Goal: Information Seeking & Learning: Check status

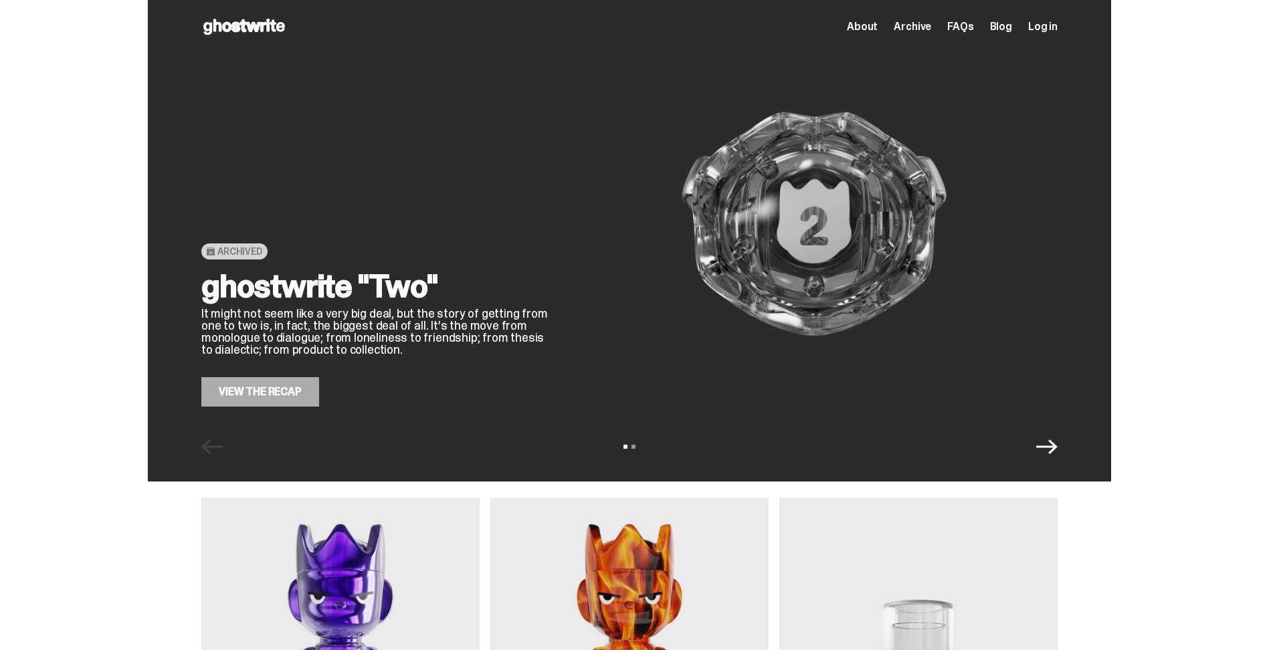
click at [1045, 30] on span "Log in" at bounding box center [1042, 26] width 29 height 11
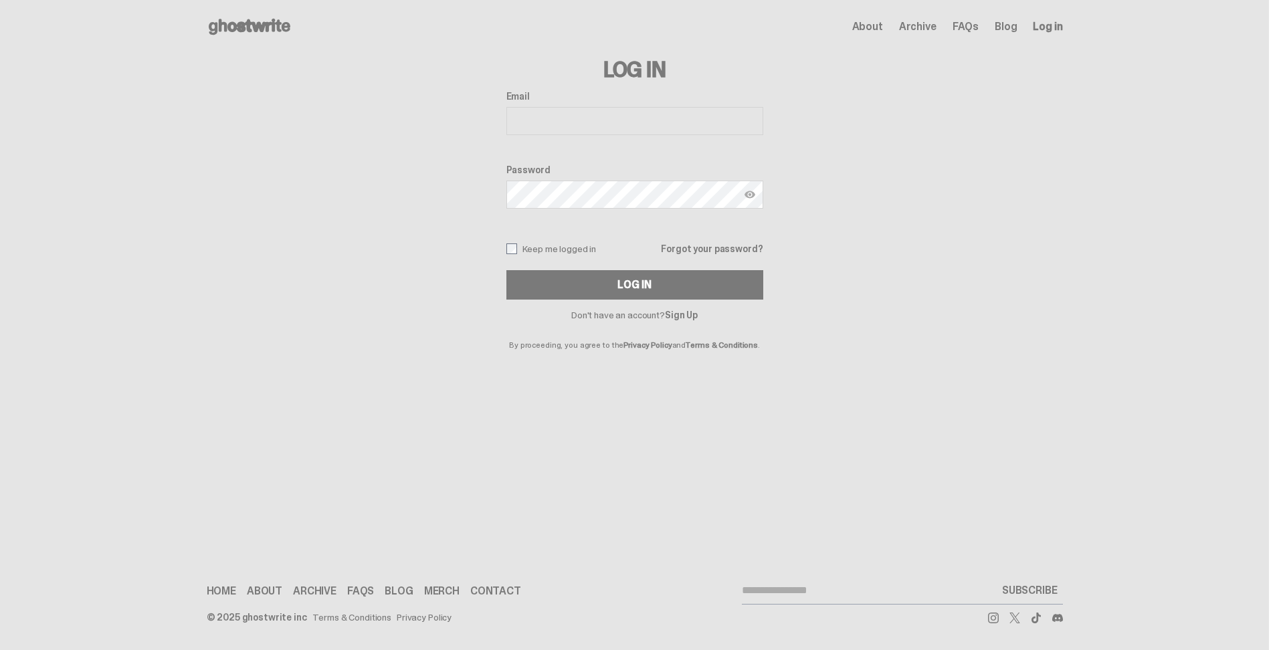
click at [565, 113] on input "Email" at bounding box center [634, 121] width 257 height 28
type input "**********"
click at [499, 252] on div "**********" at bounding box center [635, 202] width 856 height 296
click at [505, 251] on div "**********" at bounding box center [635, 202] width 856 height 296
click at [550, 286] on button "Log In" at bounding box center [634, 284] width 257 height 29
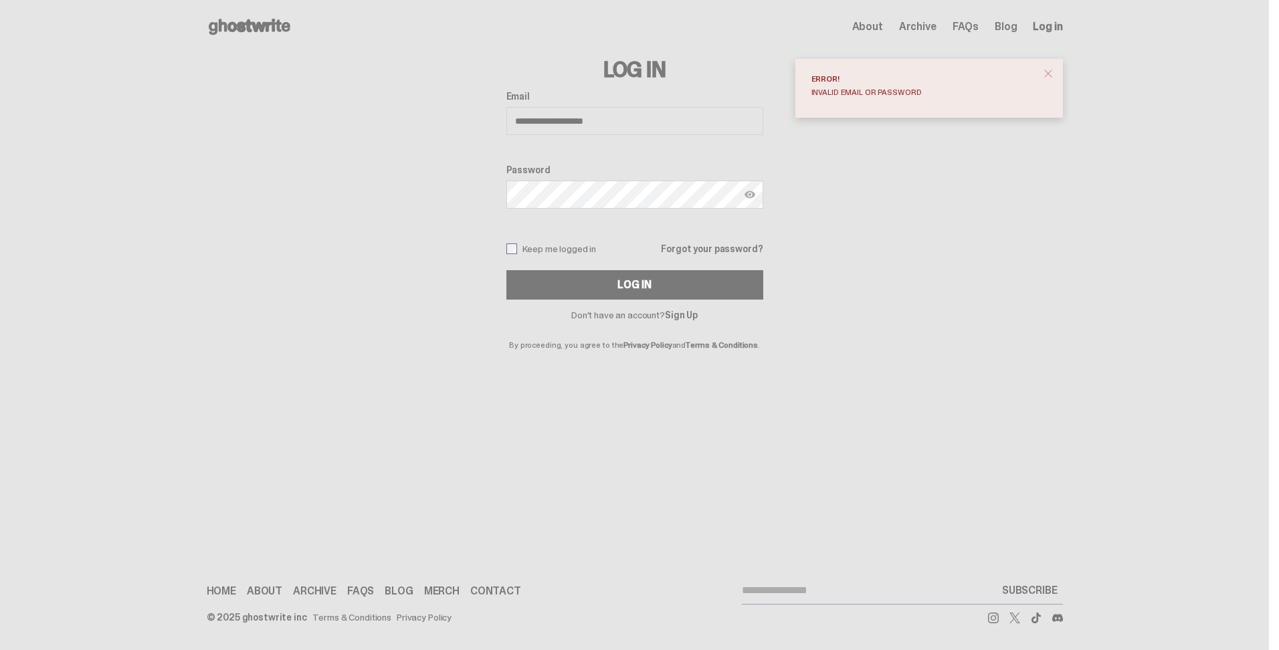
drag, startPoint x: 616, startPoint y: 283, endPoint x: 510, endPoint y: 328, distance: 114.8
click at [526, 326] on div "**********" at bounding box center [634, 202] width 257 height 296
click at [553, 284] on button "Log In" at bounding box center [634, 284] width 257 height 29
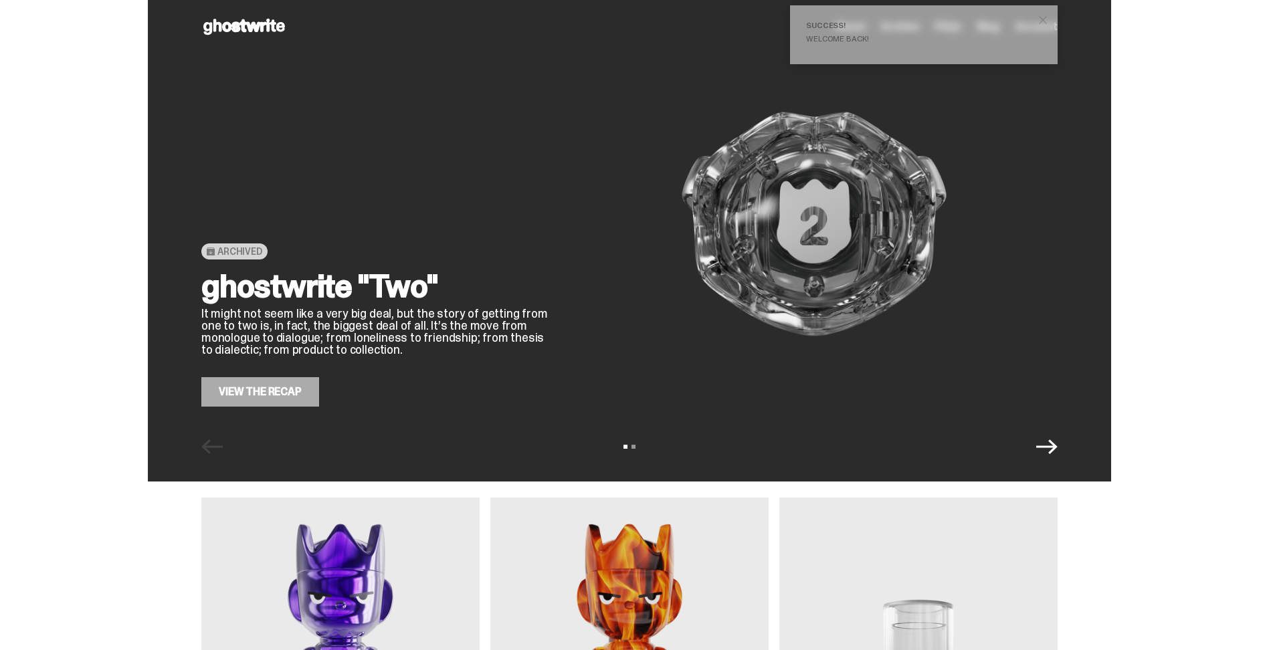
click at [1057, 445] on icon "Next" at bounding box center [1046, 446] width 21 height 15
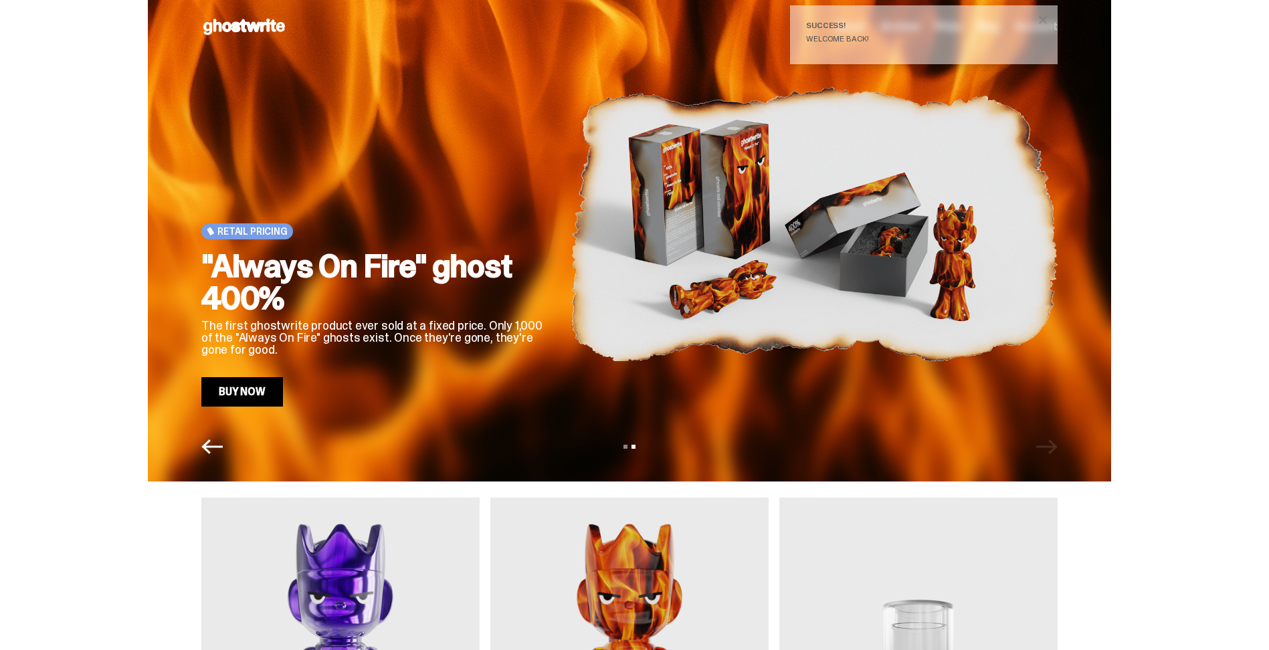
click at [1134, 47] on div "Open main menu Home About Archive FAQs Blog Account About Archive FAQs Blog Acc…" at bounding box center [629, 27] width 1259 height 54
click at [1048, 17] on span "close" at bounding box center [1042, 19] width 13 height 13
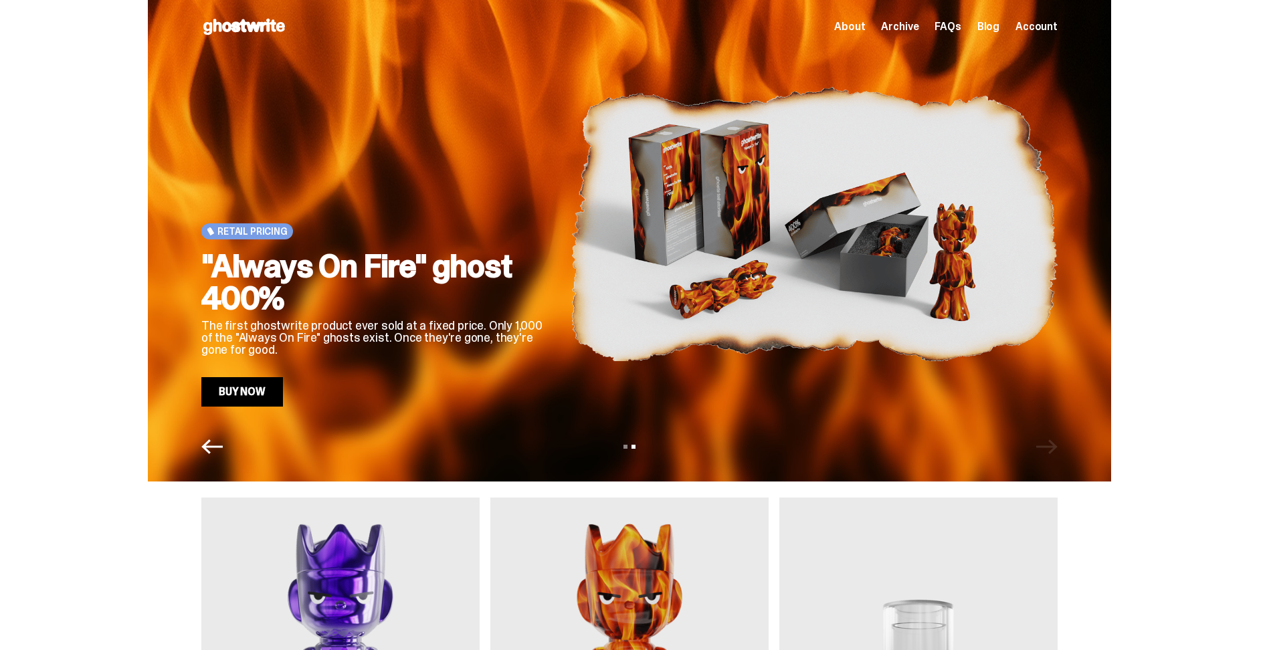
click at [1044, 25] on span "Account" at bounding box center [1036, 26] width 42 height 11
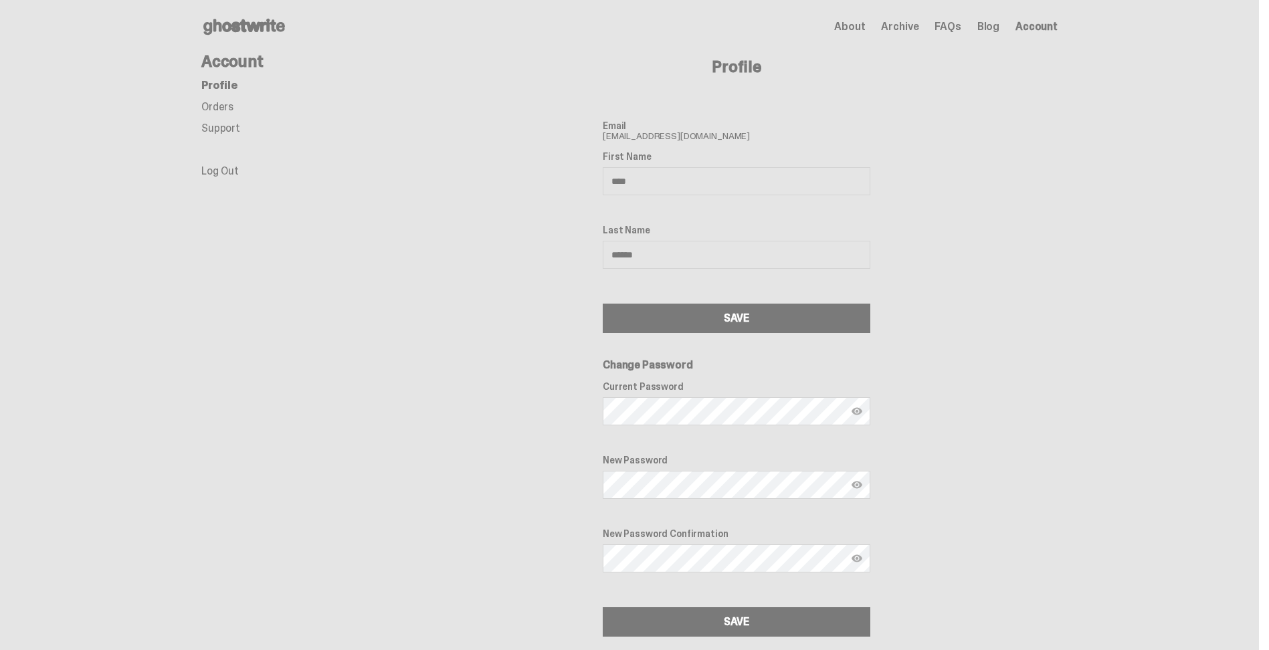
click at [225, 107] on link "Orders" at bounding box center [217, 107] width 32 height 14
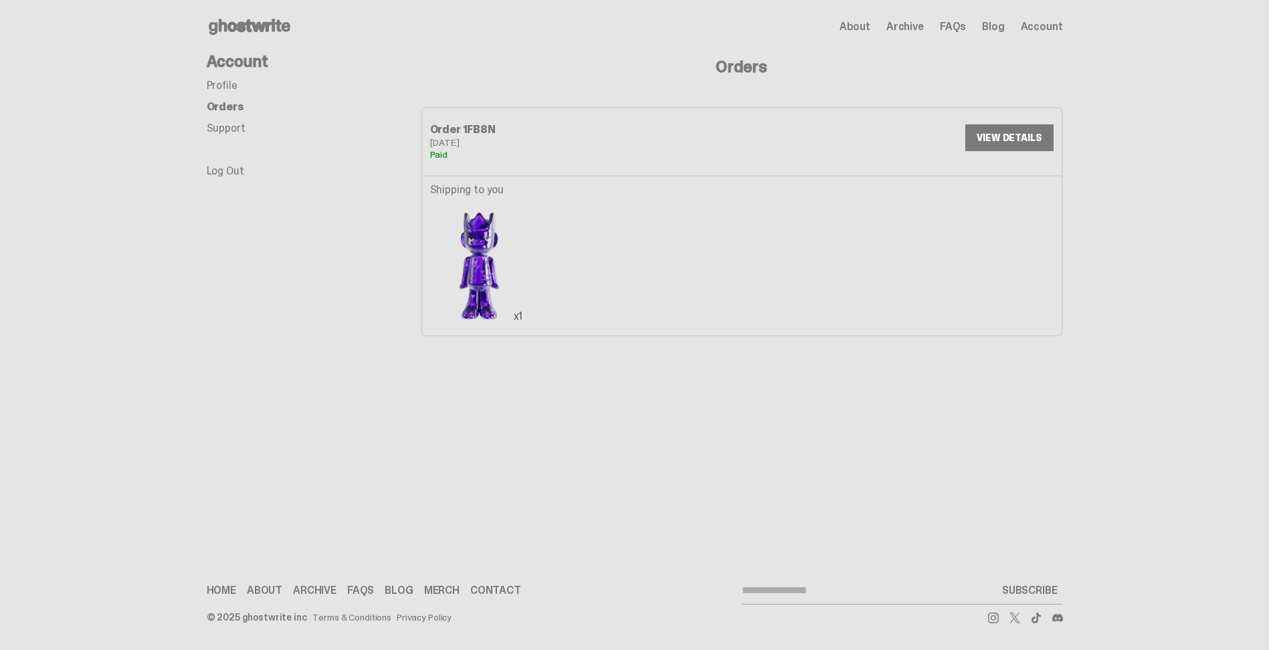
click at [471, 189] on p "Shipping to you" at bounding box center [479, 190] width 99 height 11
click at [1019, 137] on link "VIEW DETAILS" at bounding box center [1009, 137] width 88 height 27
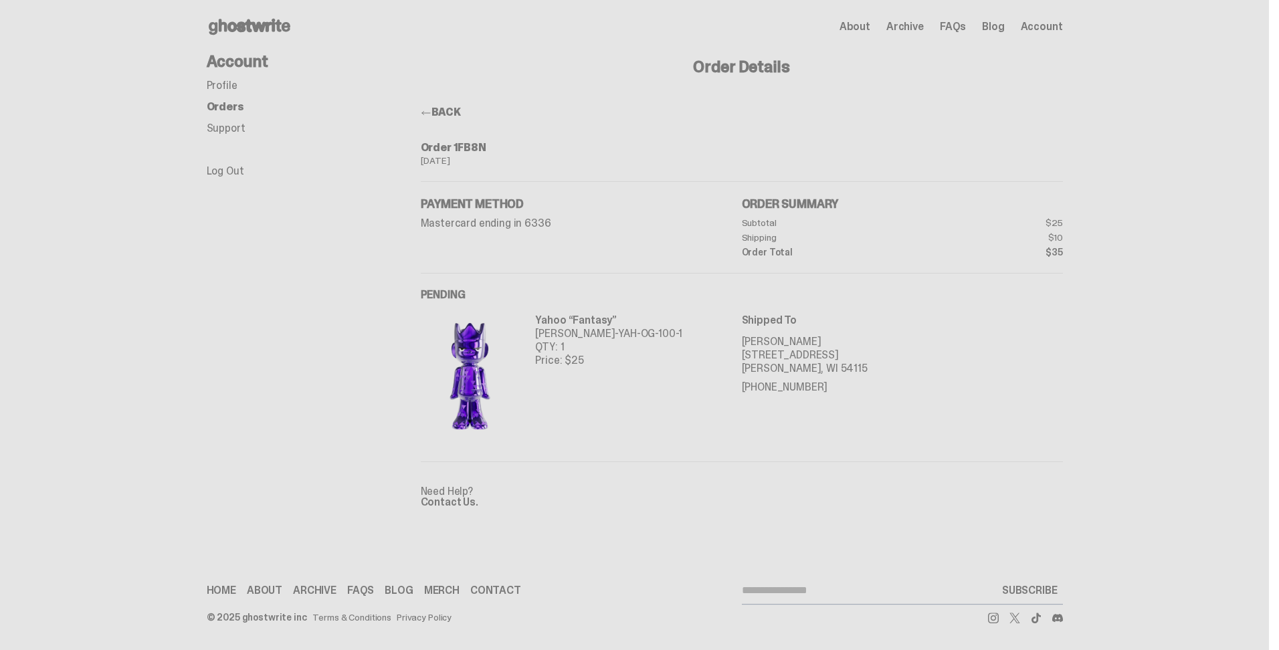
click at [435, 156] on div "Sep 01, 2025" at bounding box center [742, 160] width 642 height 9
click at [342, 138] on ul "Profile Orders Support Log Out" at bounding box center [314, 128] width 214 height 96
click at [227, 128] on link "Support" at bounding box center [226, 128] width 39 height 14
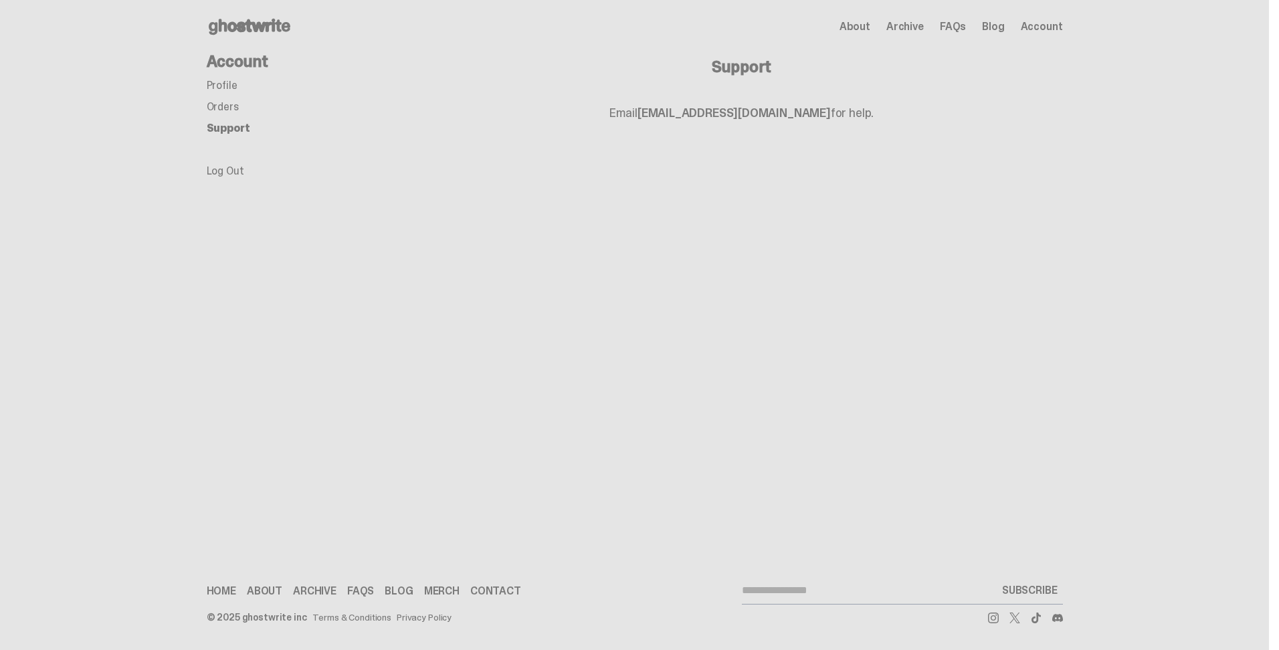
click at [682, 112] on link "support@ghostwrite.com" at bounding box center [733, 113] width 193 height 16
drag, startPoint x: 870, startPoint y: 402, endPoint x: 874, endPoint y: 383, distance: 19.8
click at [870, 402] on div "Open main menu Home About Archive FAQs Blog Account About Archive FAQs Blog" at bounding box center [634, 325] width 1269 height 650
click at [951, 99] on div "Support Email support@ghostwrite.com for help." at bounding box center [742, 121] width 642 height 134
click at [1041, 27] on span "Account" at bounding box center [1042, 26] width 42 height 11
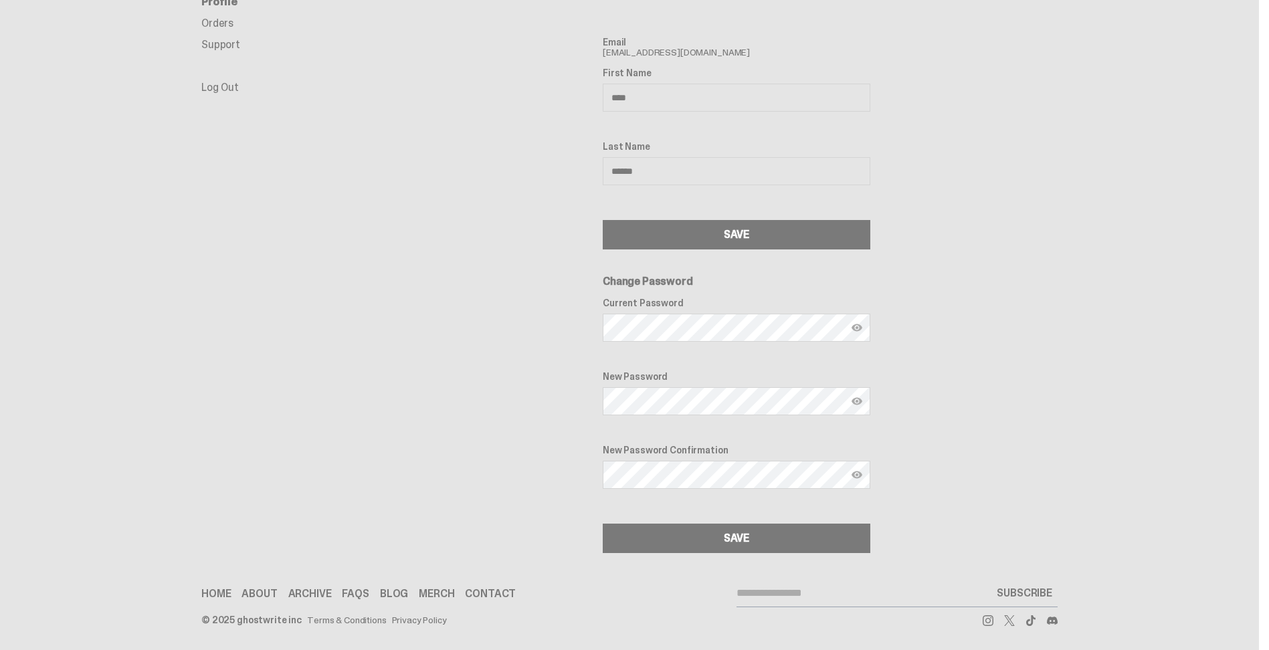
scroll to position [86, 0]
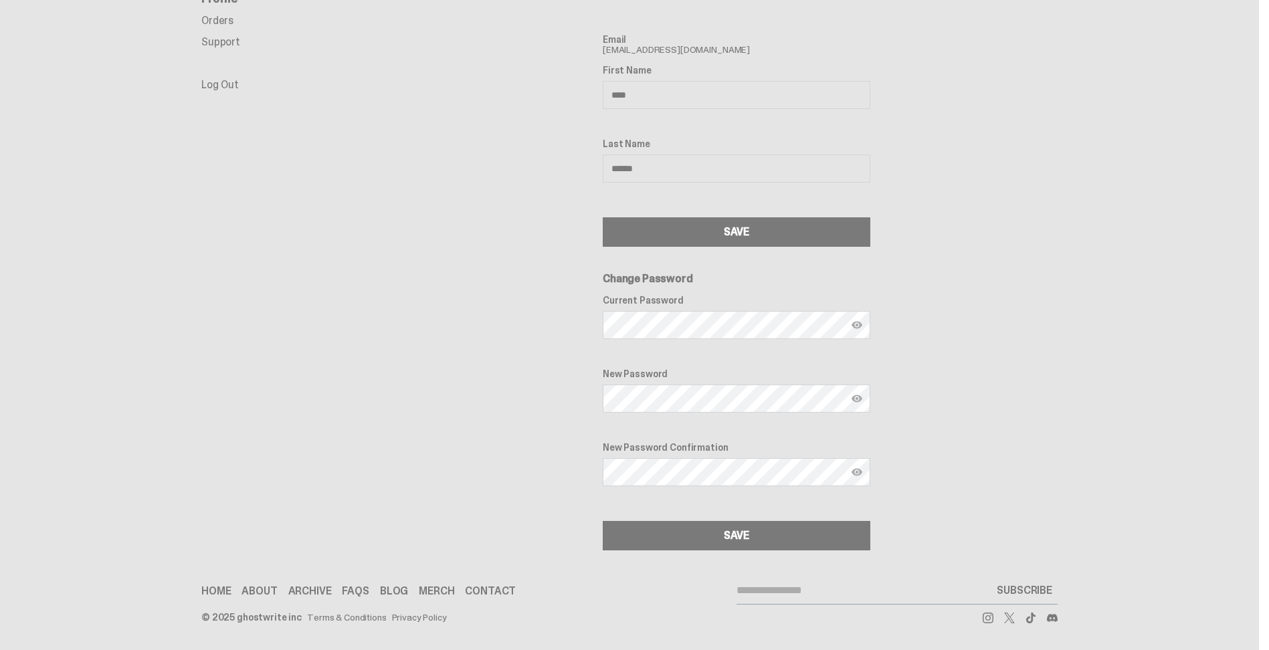
click at [447, 595] on link "Merch" at bounding box center [436, 591] width 35 height 11
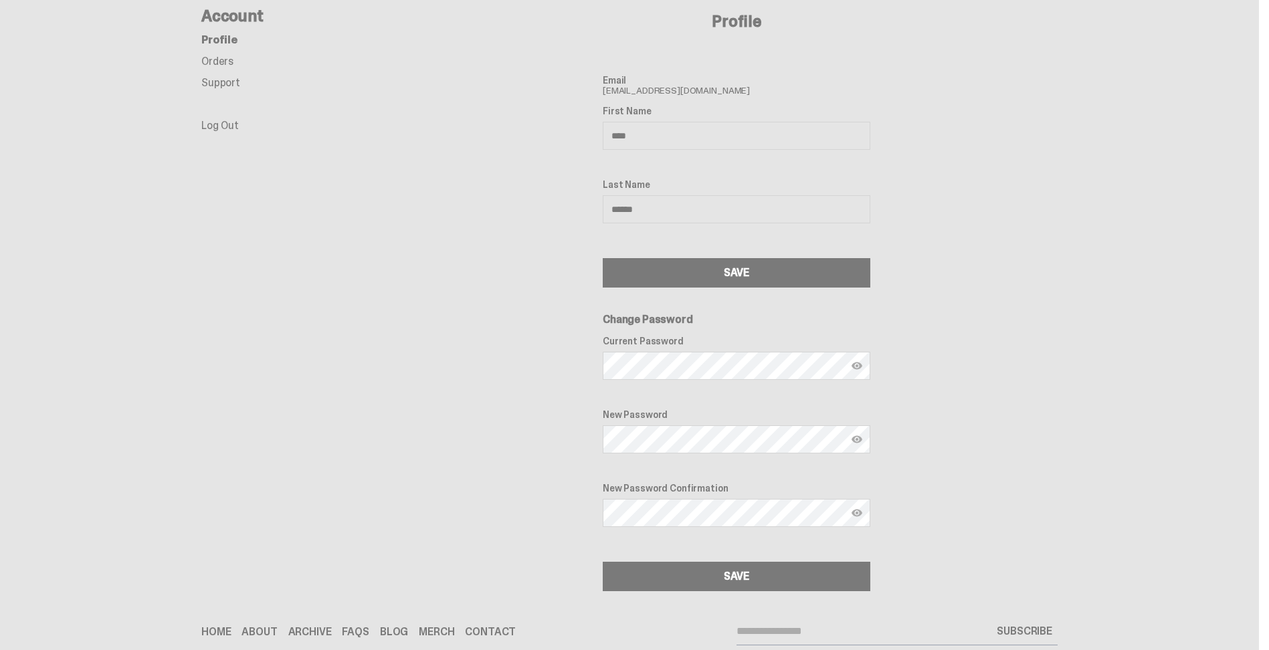
scroll to position [0, 0]
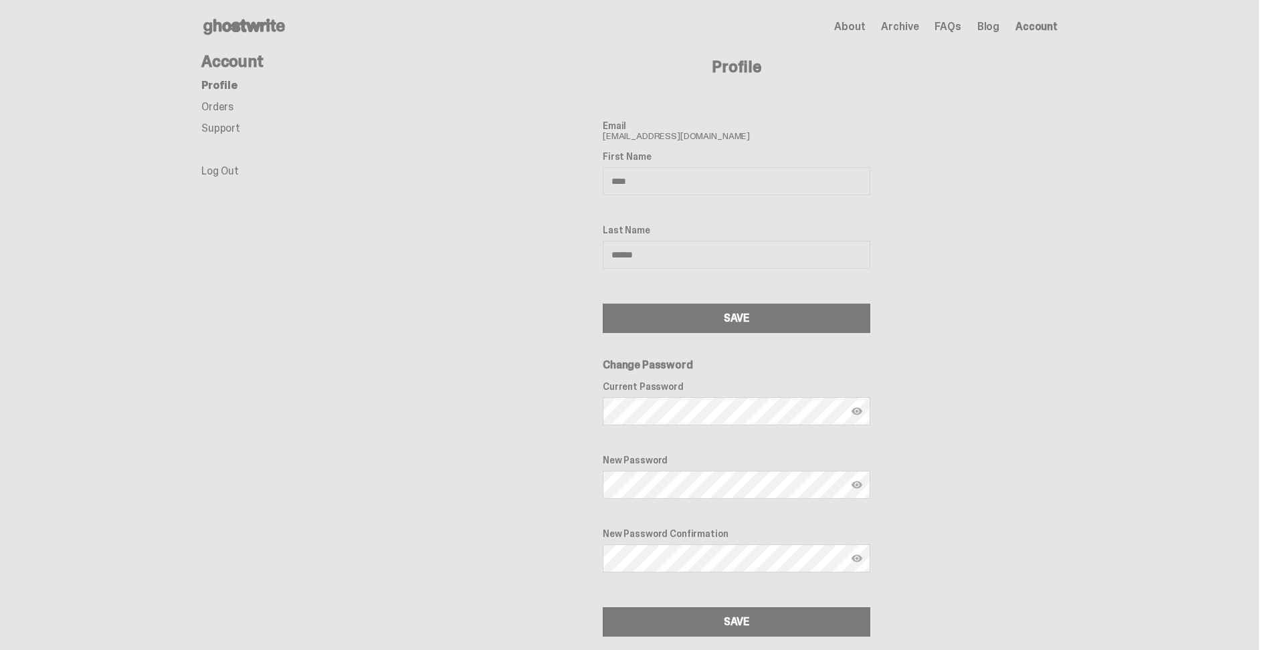
click at [863, 28] on span "About" at bounding box center [849, 26] width 31 height 11
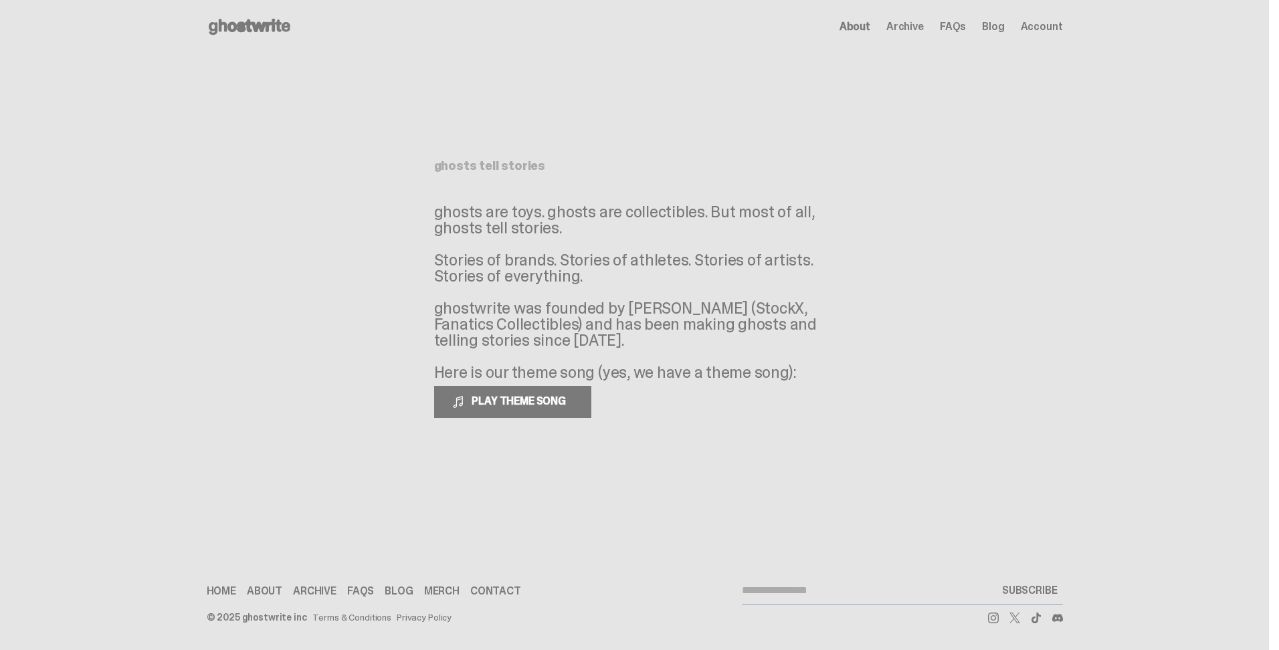
click at [960, 25] on span "FAQs" at bounding box center [953, 26] width 26 height 11
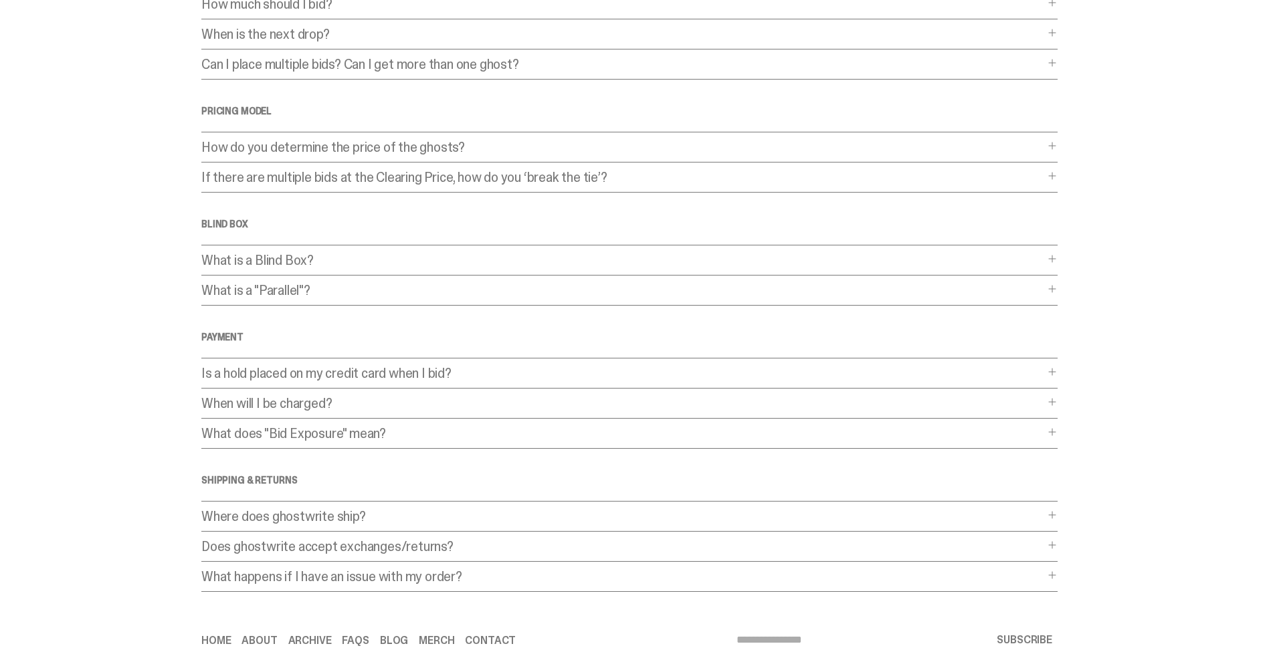
scroll to position [201, 0]
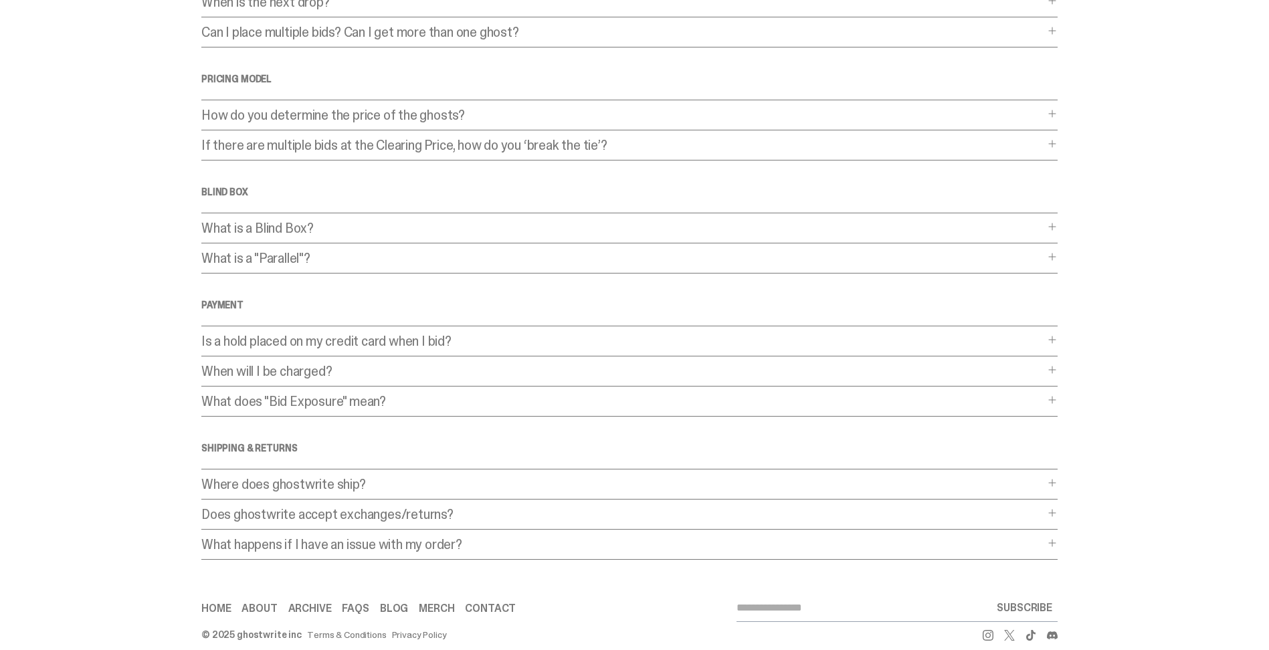
click at [273, 486] on p "Where does ghostwrite ship?" at bounding box center [622, 484] width 843 height 13
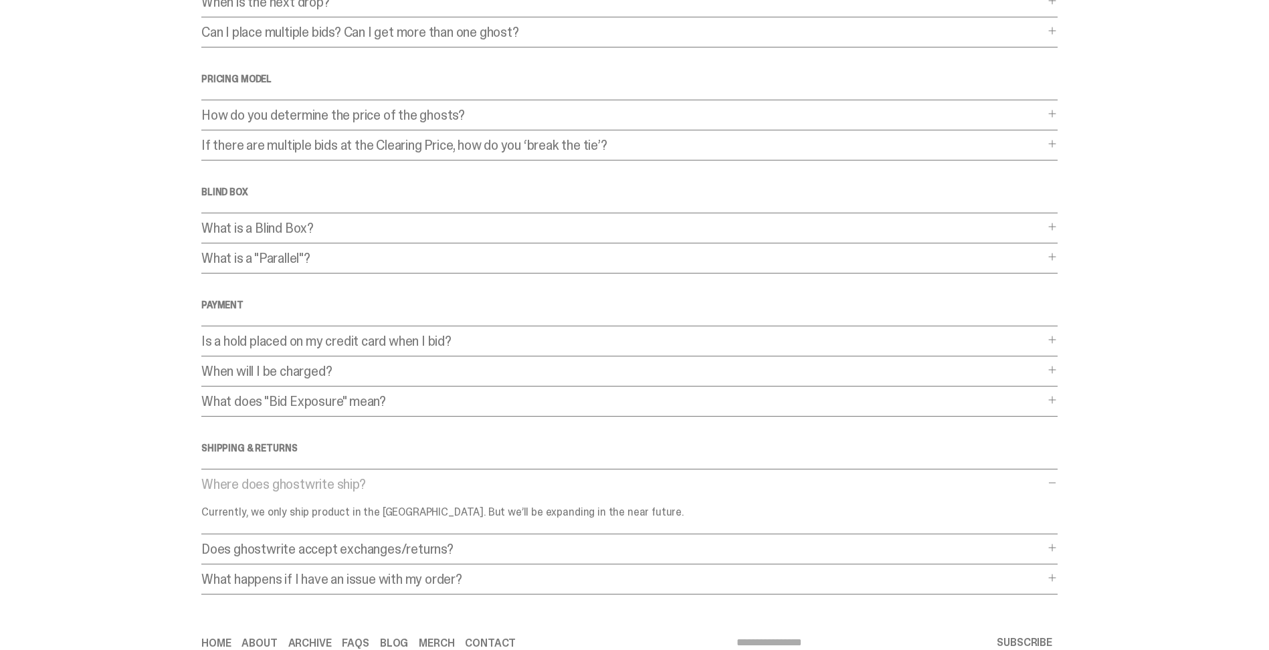
click at [279, 485] on p "Where does ghostwrite ship?" at bounding box center [622, 484] width 843 height 13
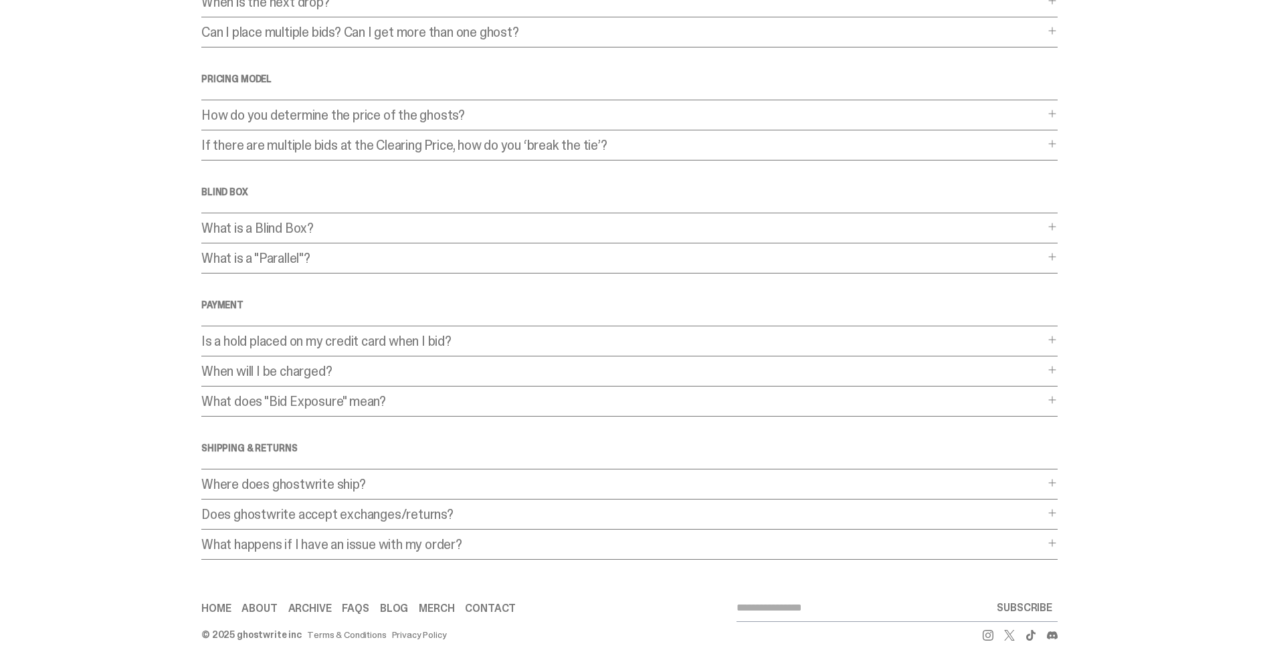
click at [401, 540] on p "What happens if I have an issue with my order?" at bounding box center [622, 544] width 843 height 13
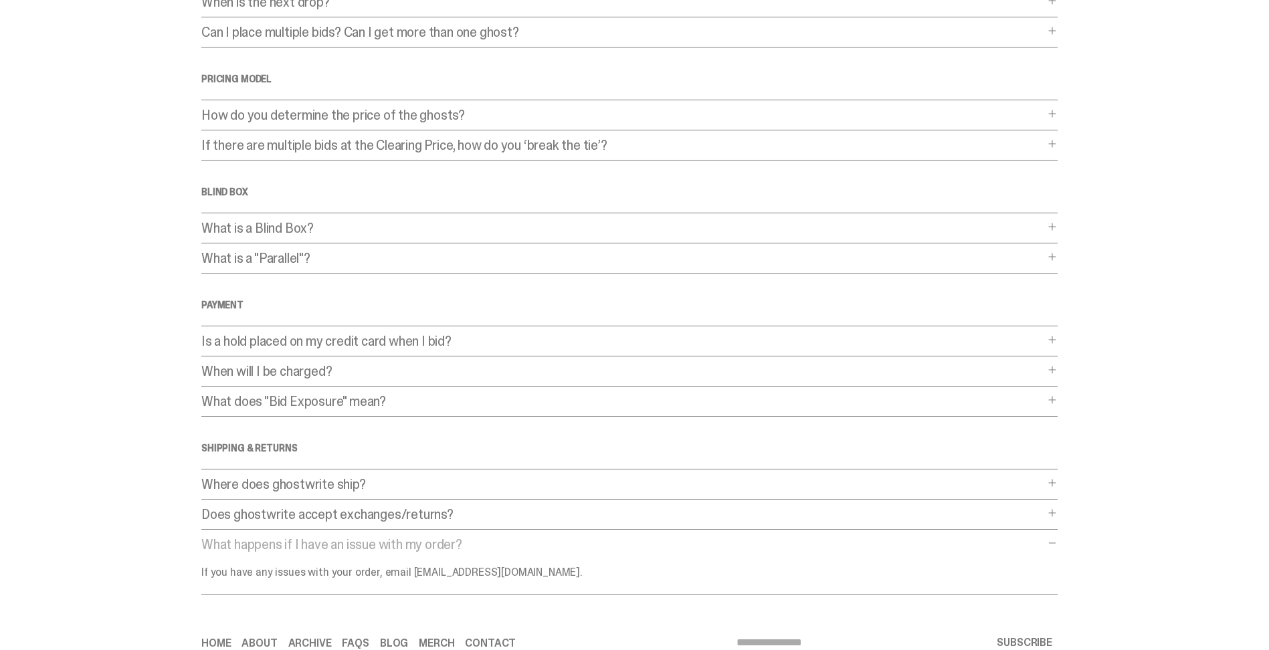
drag, startPoint x: 524, startPoint y: 575, endPoint x: 408, endPoint y: 571, distance: 116.5
click at [408, 571] on p "If you have any issues with your order, email support@ghostwrite.com." at bounding box center [495, 572] width 589 height 11
drag, startPoint x: 408, startPoint y: 571, endPoint x: 423, endPoint y: 570, distance: 15.4
copy p "support@ghostwrite.com"
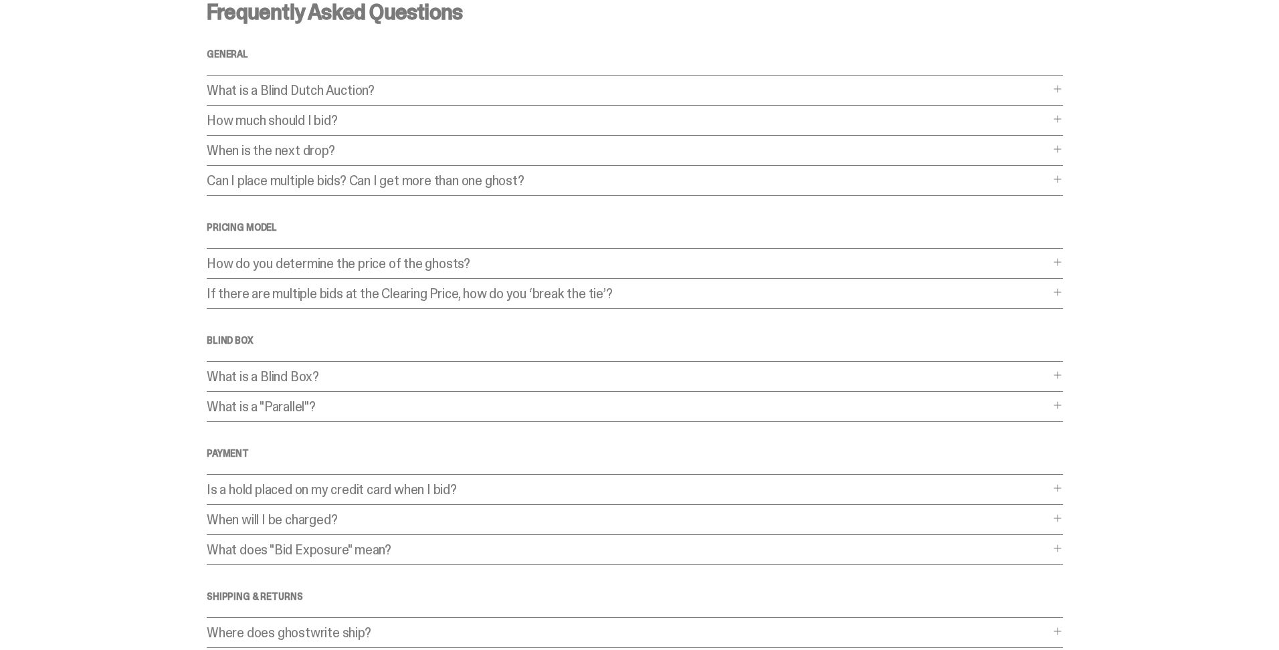
scroll to position [0, 0]
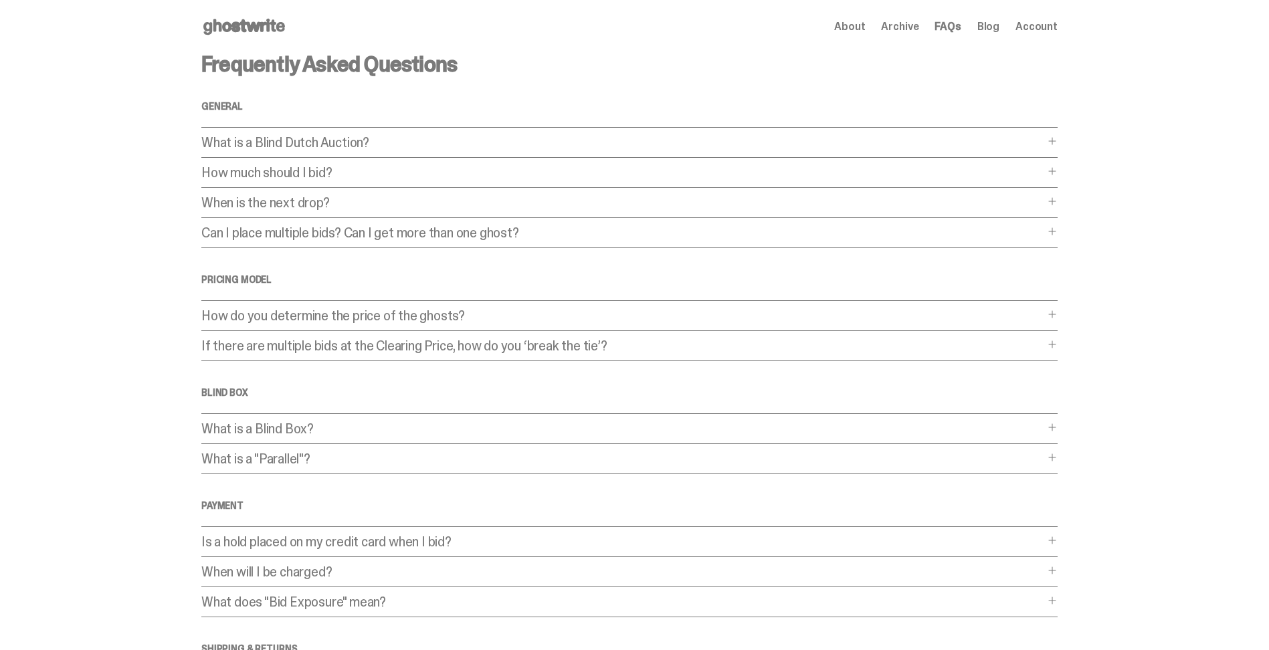
click at [1049, 23] on span "Account" at bounding box center [1036, 26] width 42 height 11
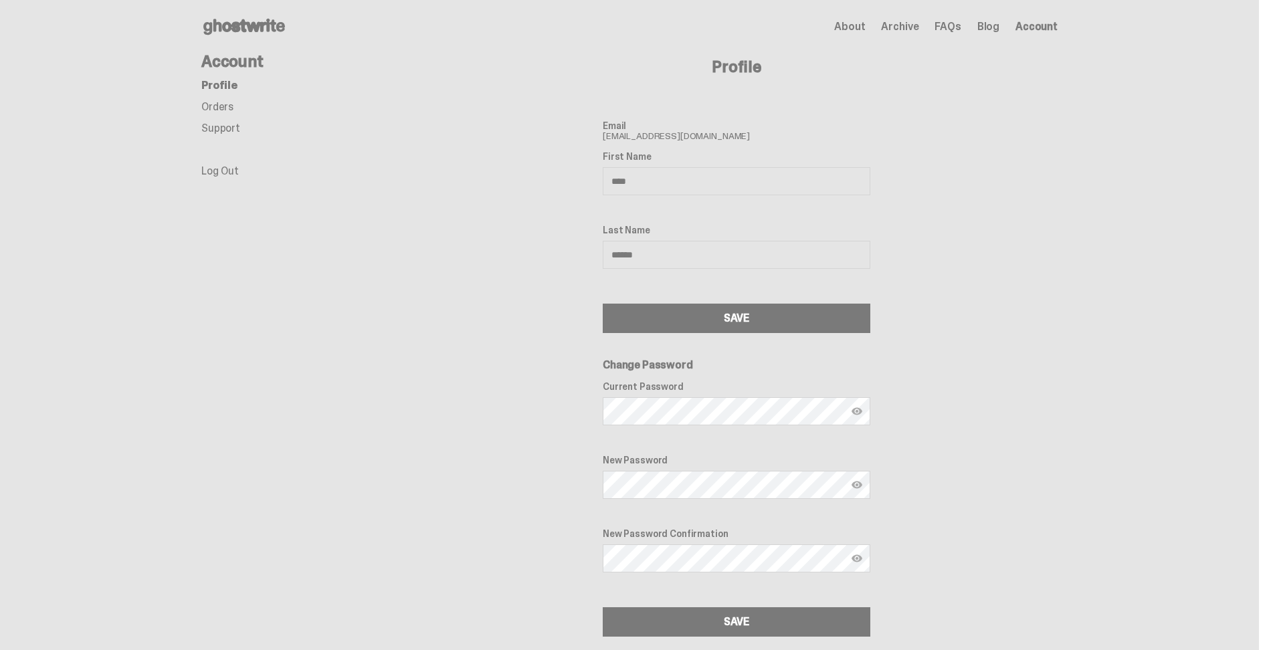
click at [209, 102] on link "Orders" at bounding box center [217, 107] width 32 height 14
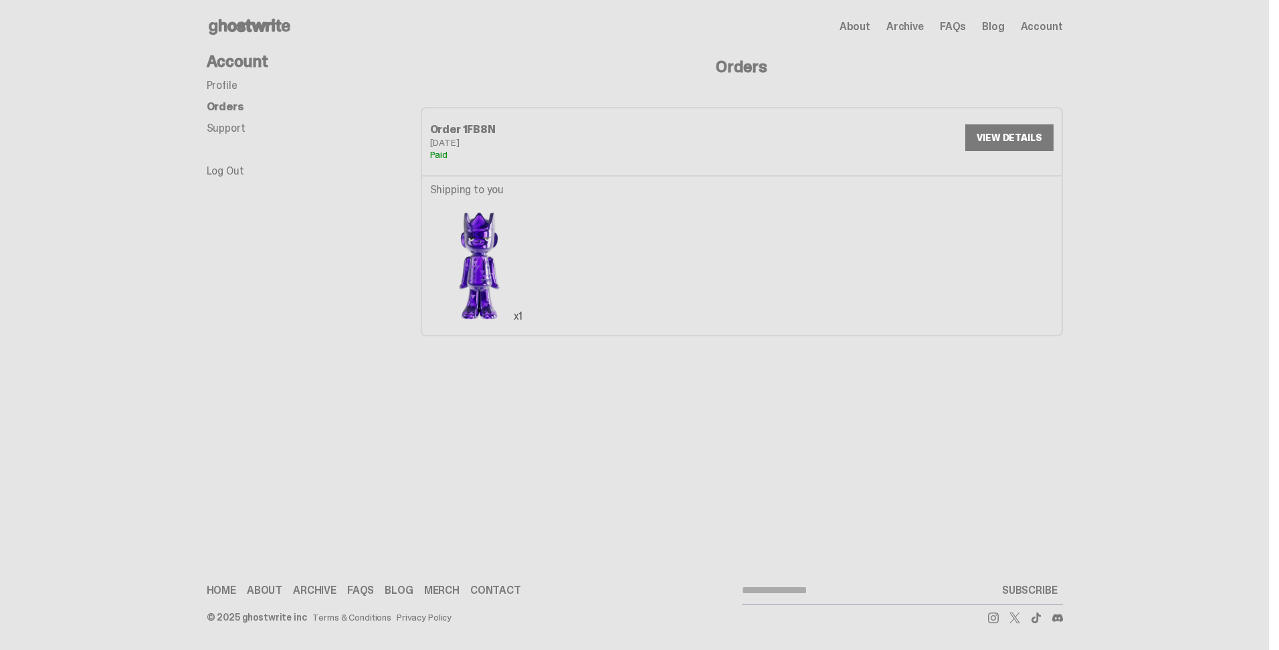
drag, startPoint x: 432, startPoint y: 126, endPoint x: 496, endPoint y: 125, distance: 64.2
click at [496, 125] on div "Order 1FB8N" at bounding box center [586, 129] width 312 height 11
drag, startPoint x: 496, startPoint y: 125, endPoint x: 482, endPoint y: 129, distance: 15.3
copy div "Order 1FB8N"
